Goal: Task Accomplishment & Management: Use online tool/utility

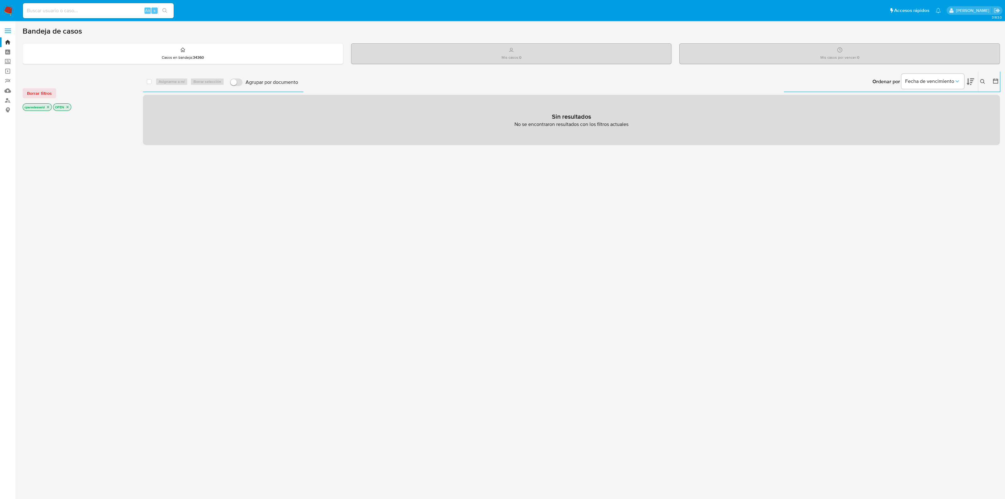
click at [47, 107] on icon "close-filter" at bounding box center [48, 107] width 4 height 4
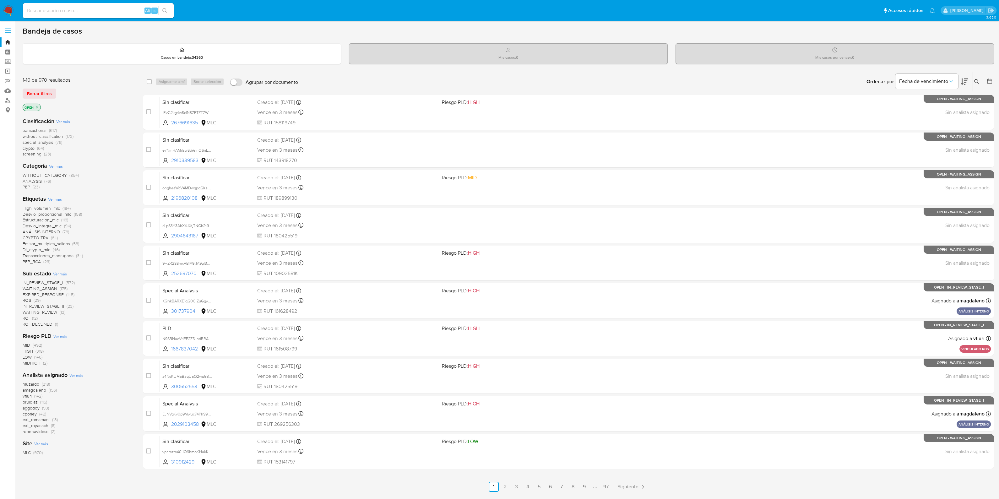
click at [987, 79] on icon at bounding box center [989, 80] width 5 height 5
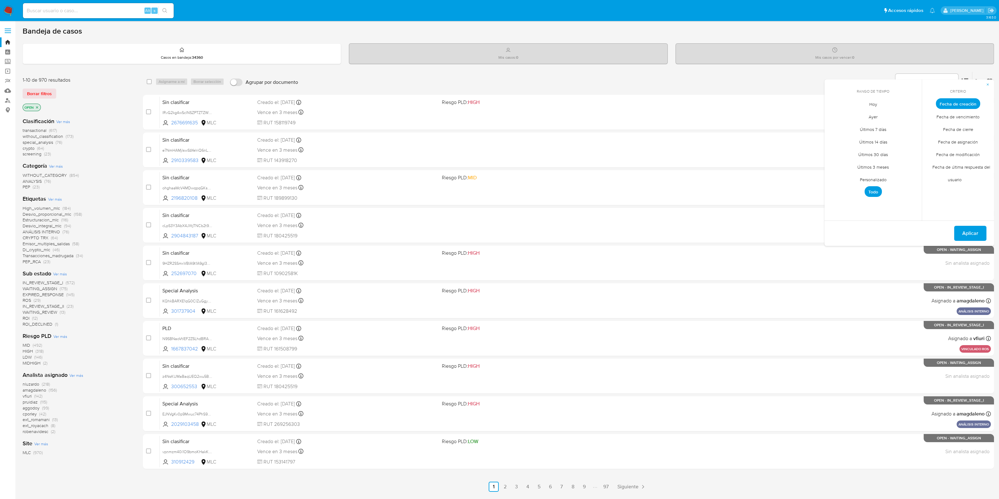
click at [870, 184] on span "Personalizado" at bounding box center [873, 179] width 40 height 13
click at [835, 110] on div "octubre 2025 octubre 2025 lun lunes mar martes mié miércoles jue jueves vie vie…" at bounding box center [873, 151] width 100 height 99
click at [835, 113] on icon "Mes anterior" at bounding box center [834, 115] width 8 height 8
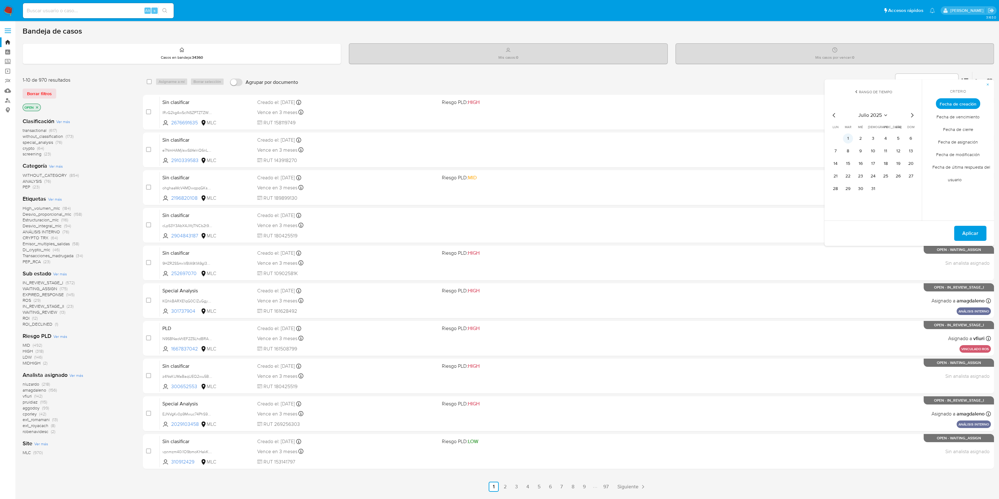
click at [846, 136] on button "1" at bounding box center [848, 138] width 10 height 10
click at [875, 185] on button "31" at bounding box center [873, 189] width 10 height 10
click at [972, 232] on span "Aplicar" at bounding box center [970, 233] width 16 height 14
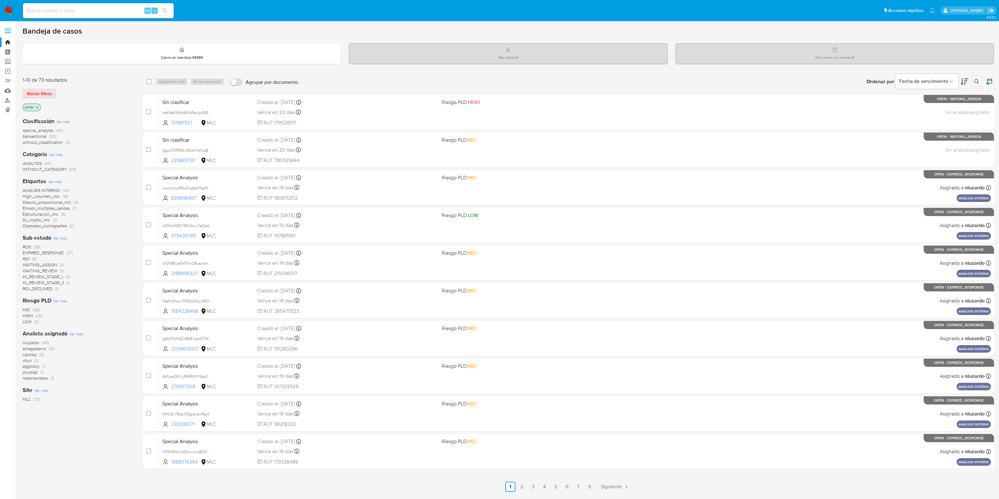
click at [965, 83] on icon at bounding box center [964, 82] width 8 height 8
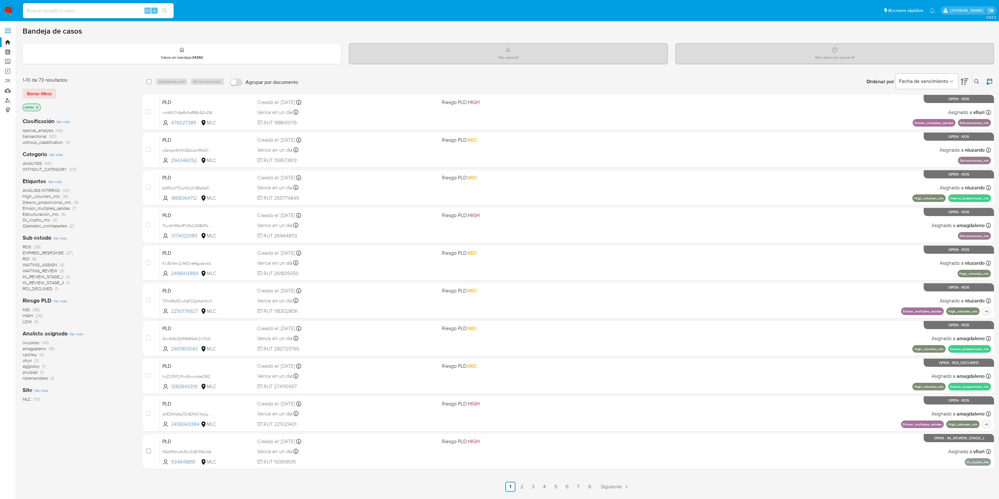
click at [39, 348] on span "amagdaleno" at bounding box center [35, 348] width 24 height 6
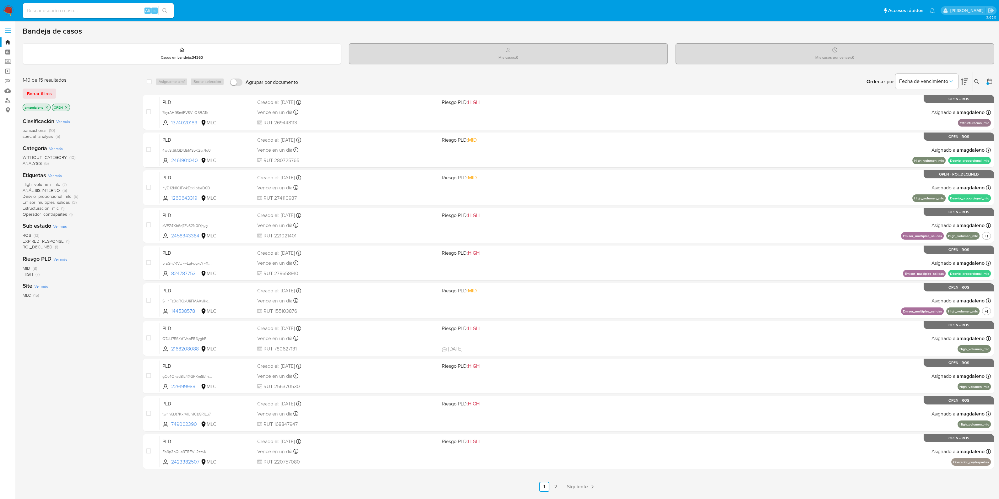
click at [46, 107] on icon "close-filter" at bounding box center [47, 107] width 4 height 4
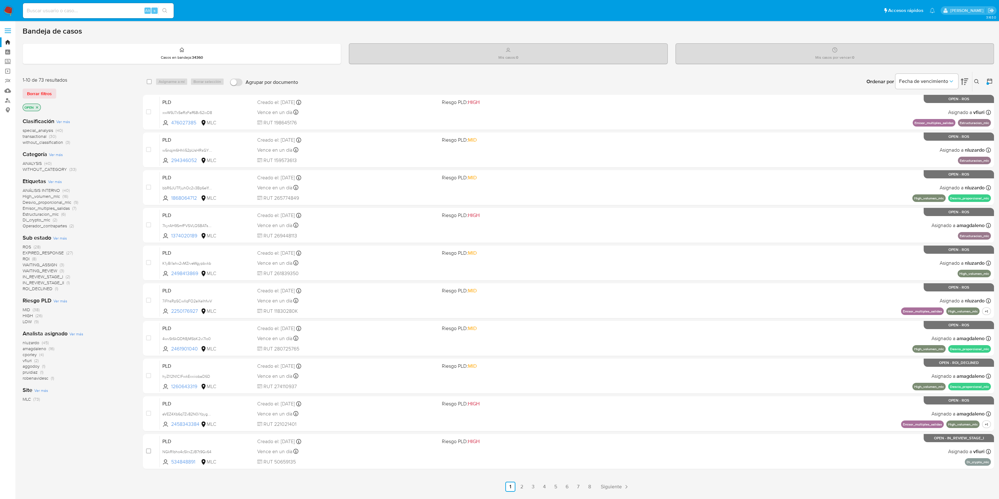
click at [35, 341] on span "nluzardo" at bounding box center [31, 342] width 17 height 6
